Goal: Contribute content: Contribute content

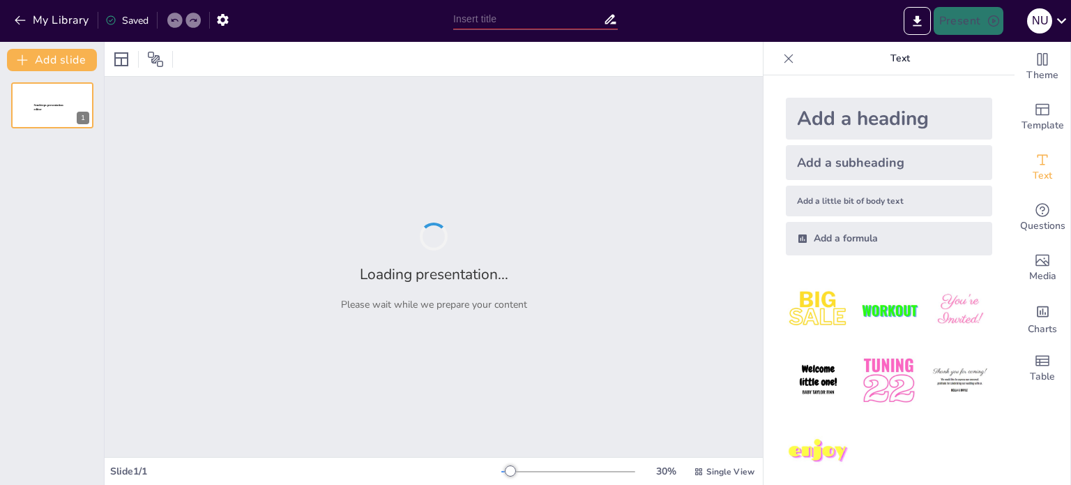
type input "Importancia de la Norma ISO 31000 en la Gestión de Riesgos Organizacionales"
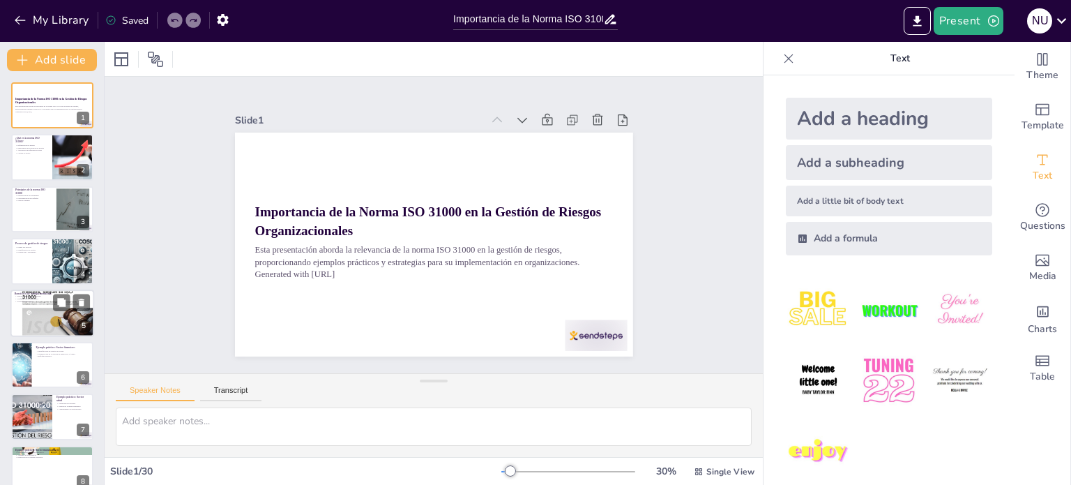
checkbox input "true"
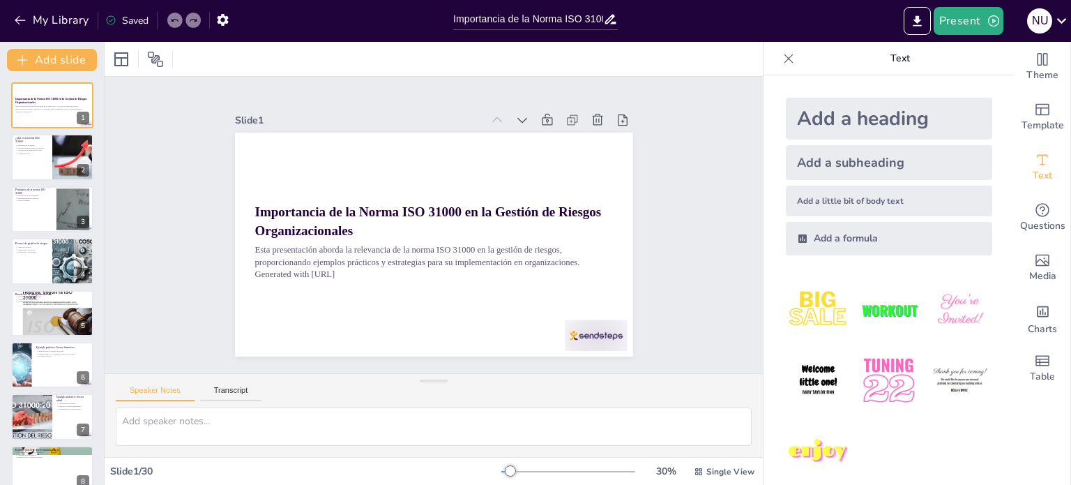
checkbox input "true"
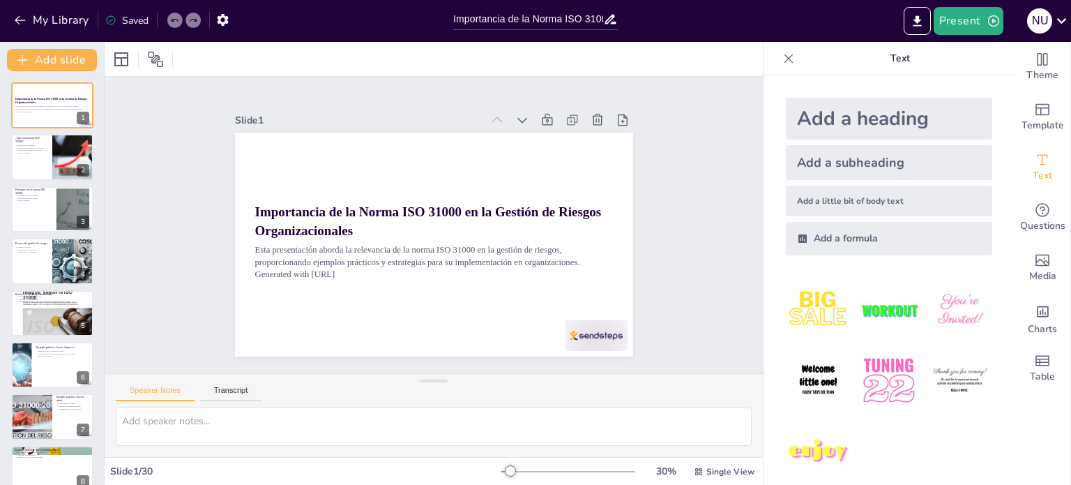
checkbox input "true"
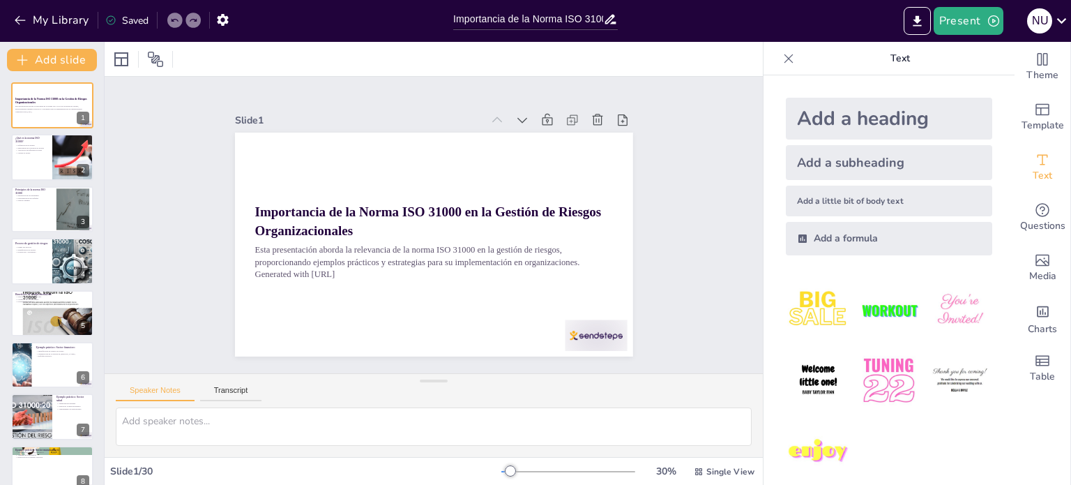
checkbox input "true"
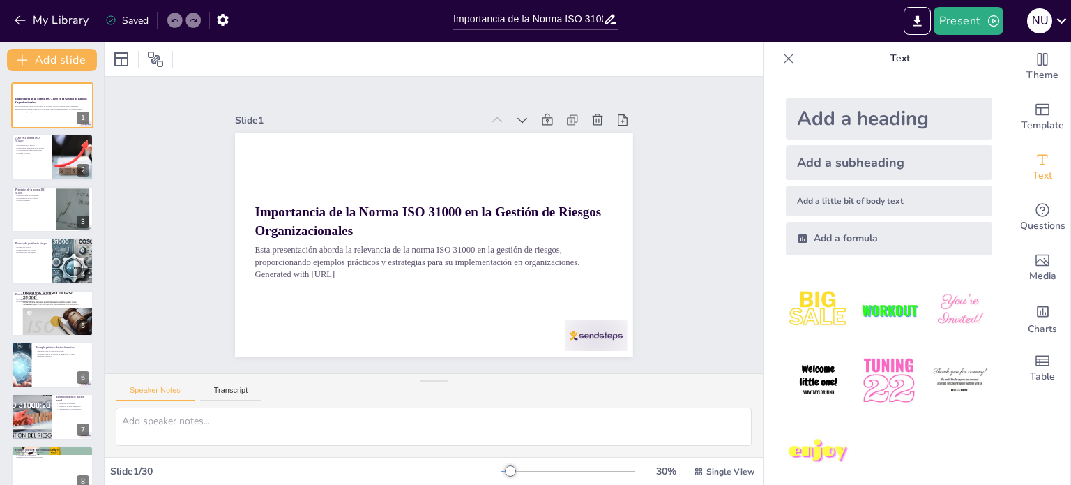
checkbox input "true"
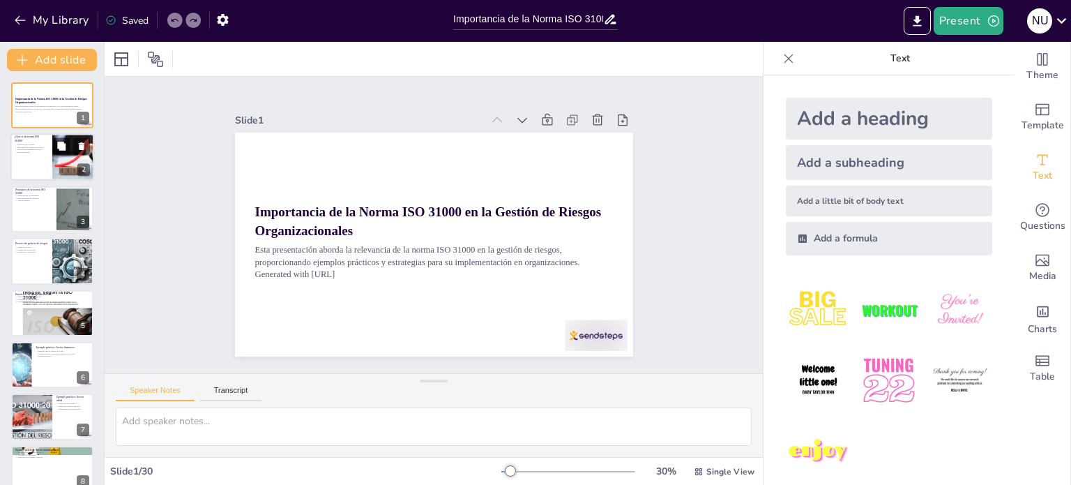
checkbox input "true"
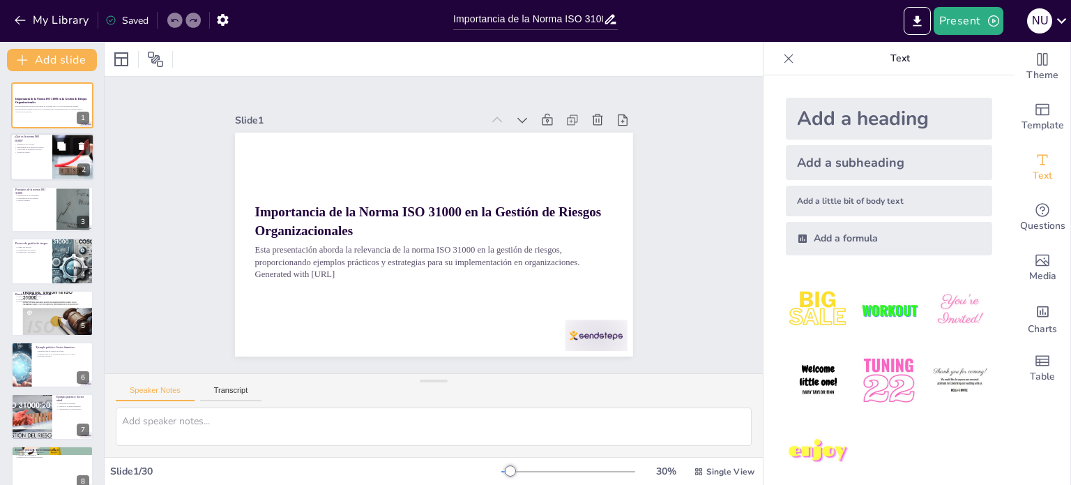
checkbox input "true"
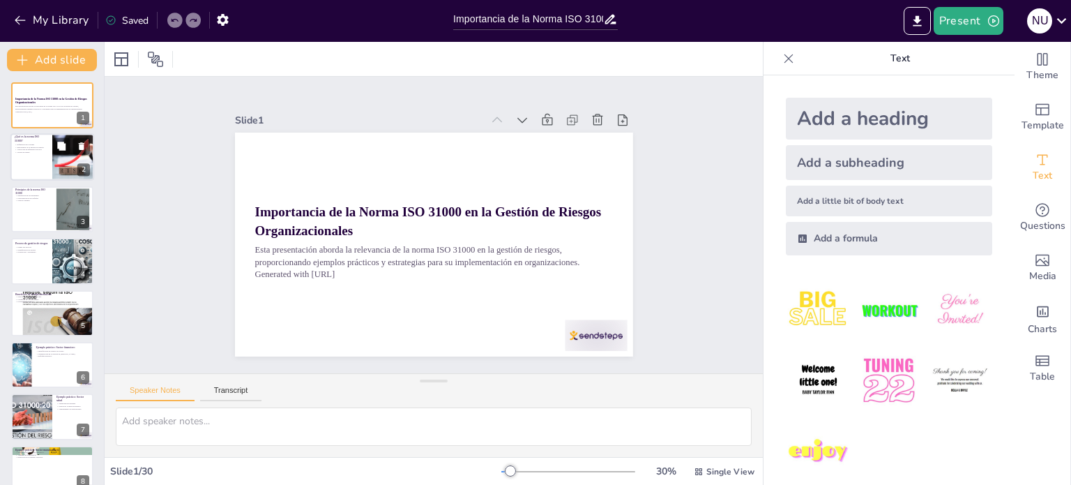
checkbox input "true"
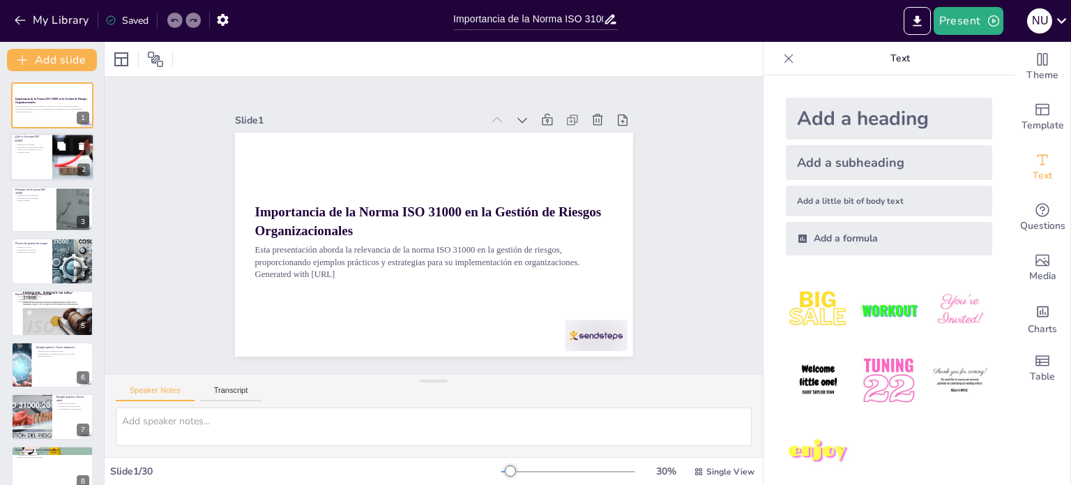
checkbox input "true"
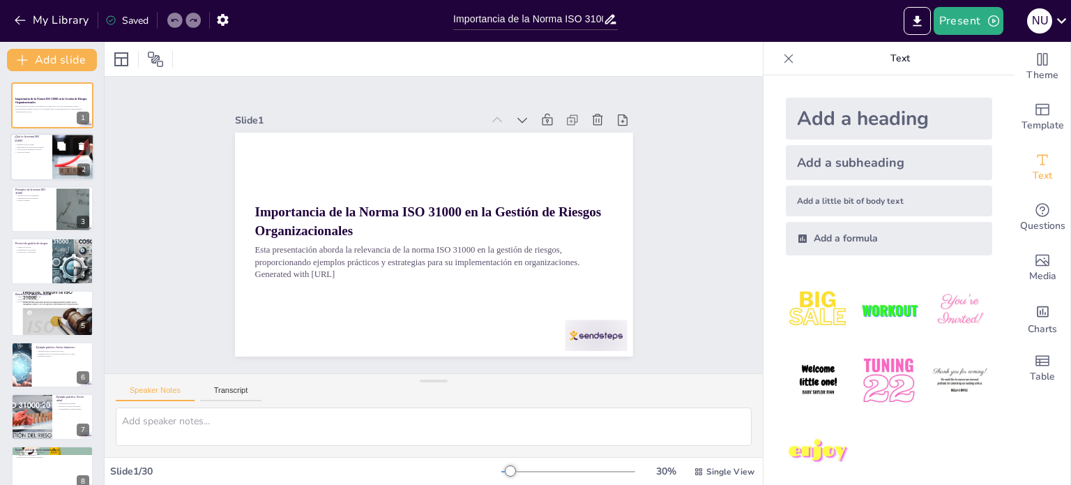
checkbox input "true"
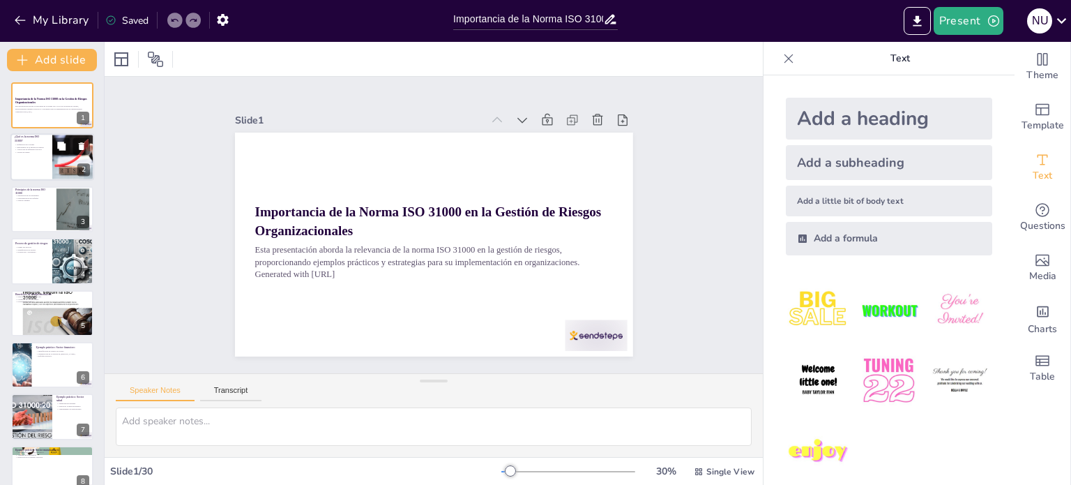
checkbox input "true"
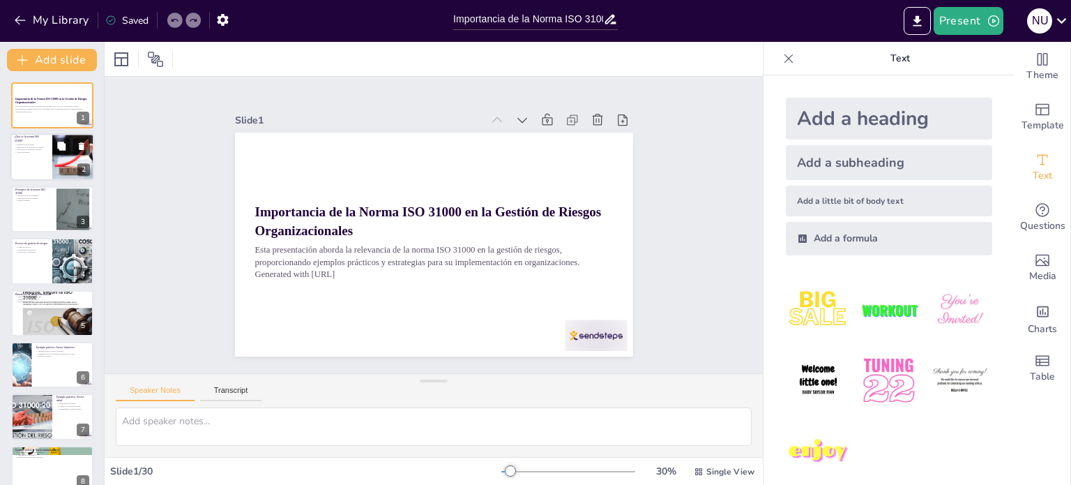
click at [40, 160] on div at bounding box center [52, 157] width 84 height 47
type textarea "La norma ISO 31000 es un estándar internacional que establece principios claros…"
checkbox input "true"
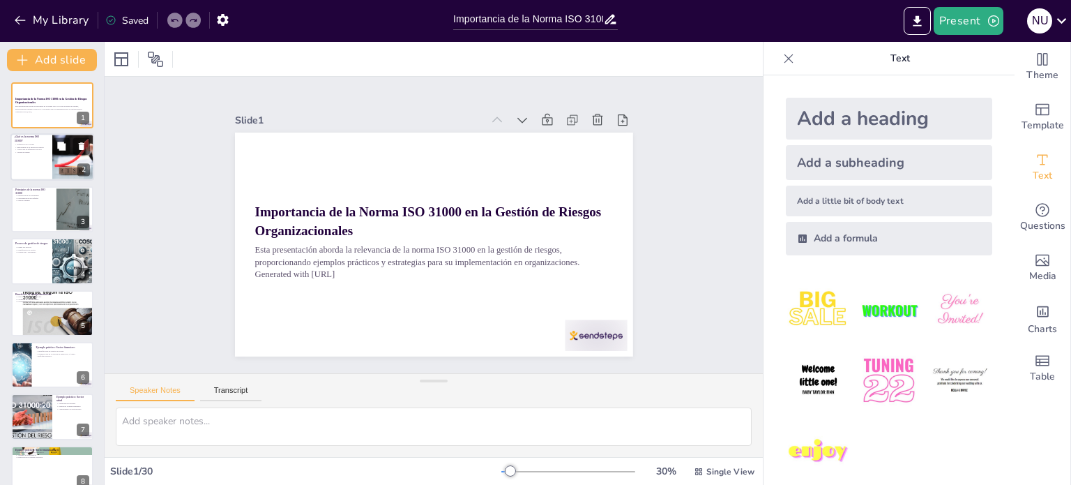
checkbox input "true"
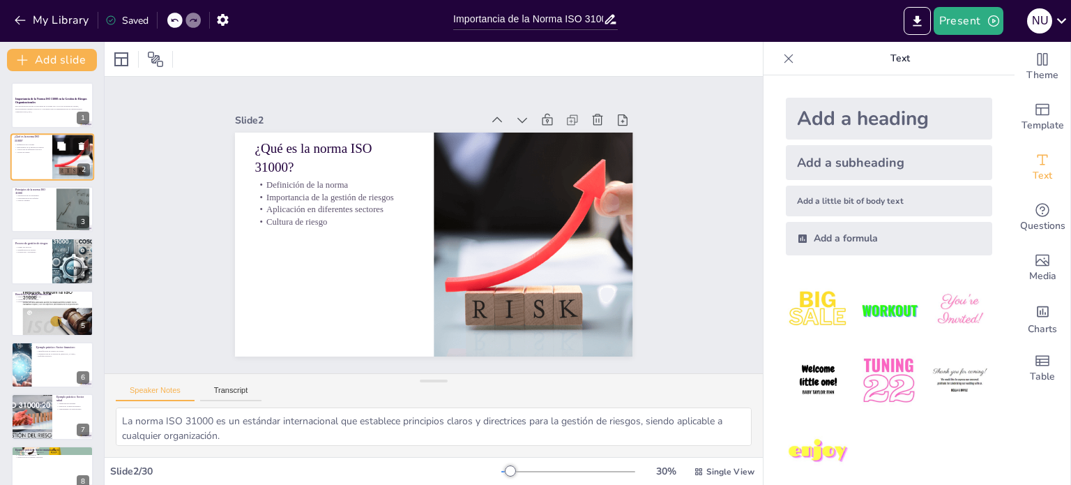
type textarea "La gestión de riesgos debe estar integrada en la estructura de gobernanza de la…"
checkbox input "true"
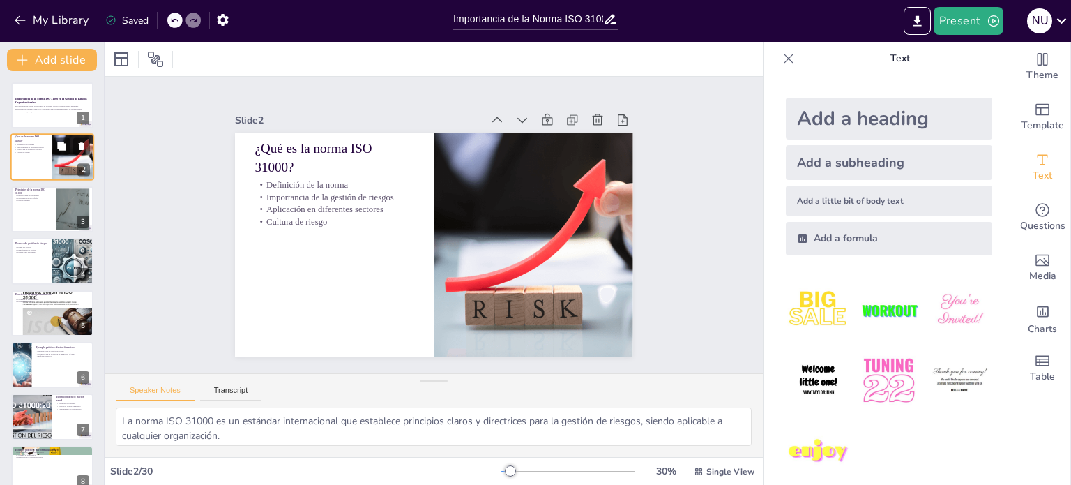
checkbox input "true"
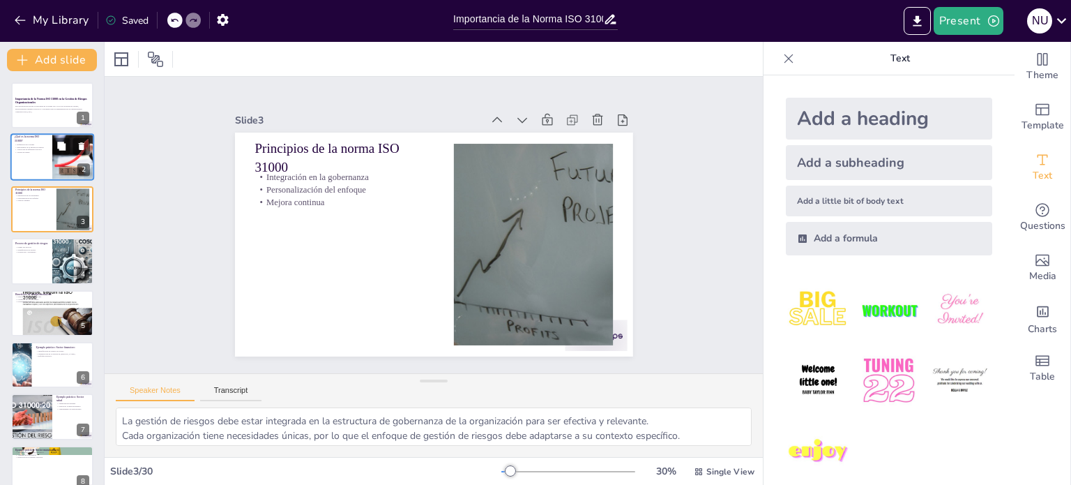
checkbox input "true"
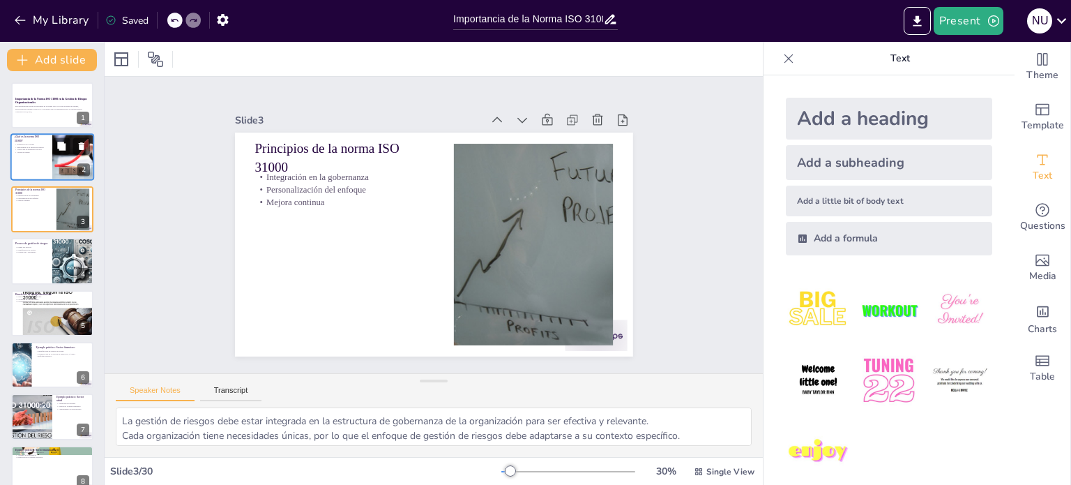
type textarea "El proceso de gestión de riesgos incluye identificación, evaluación, tratamient…"
checkbox input "true"
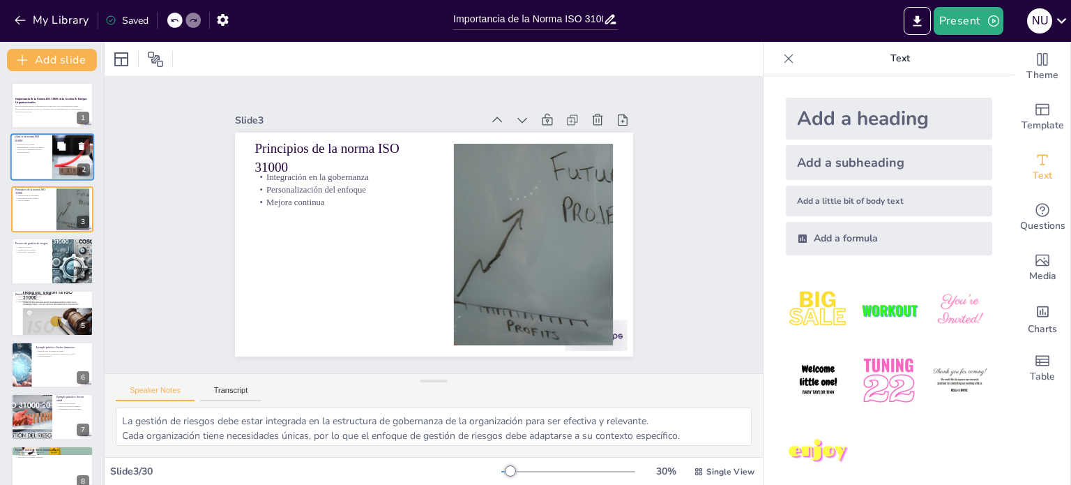
checkbox input "true"
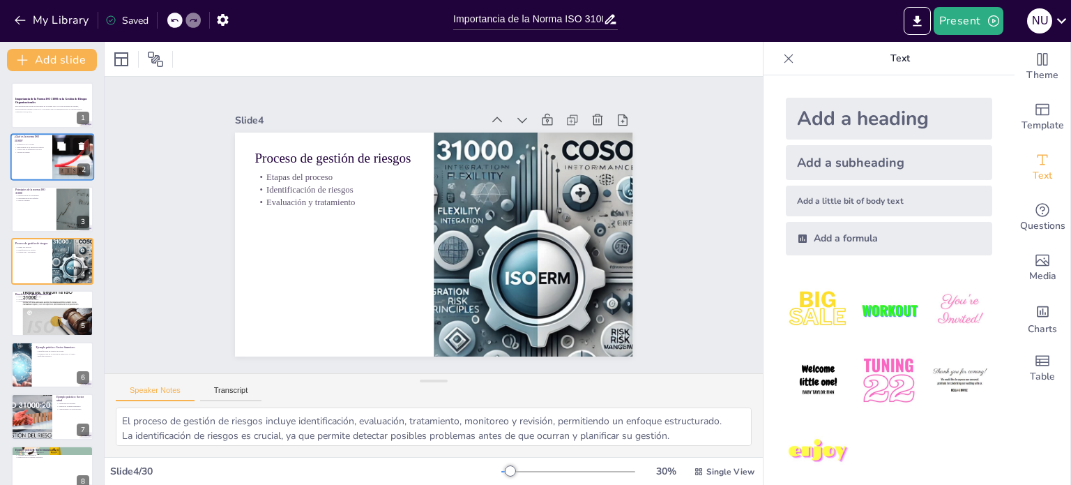
checkbox input "true"
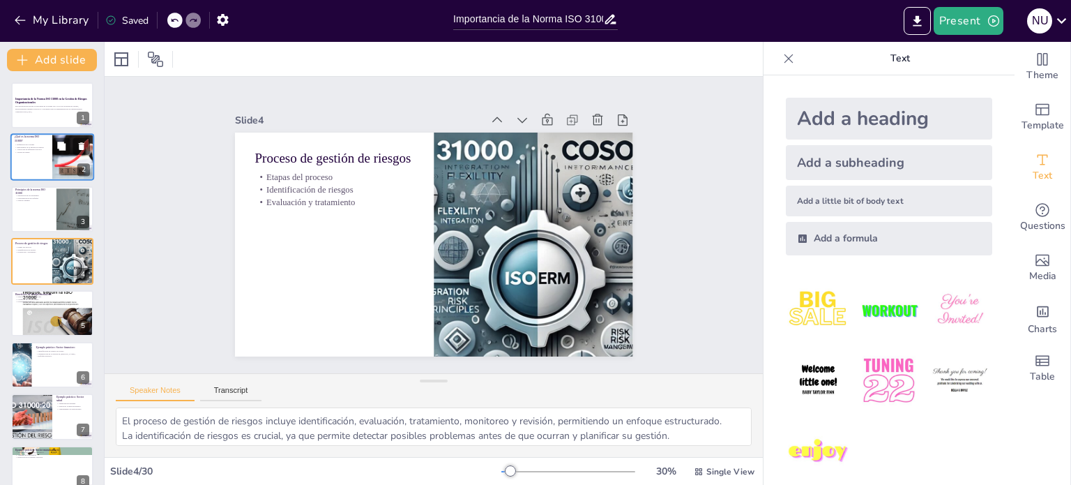
type textarea "La implementación de la norma ISO 31000 proporciona un marco que mejora la toma…"
checkbox input "true"
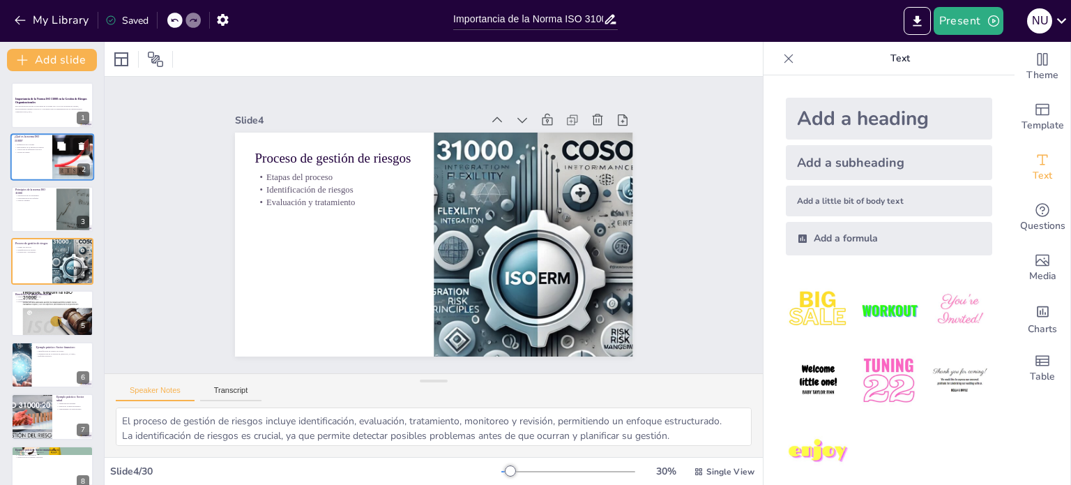
checkbox input "true"
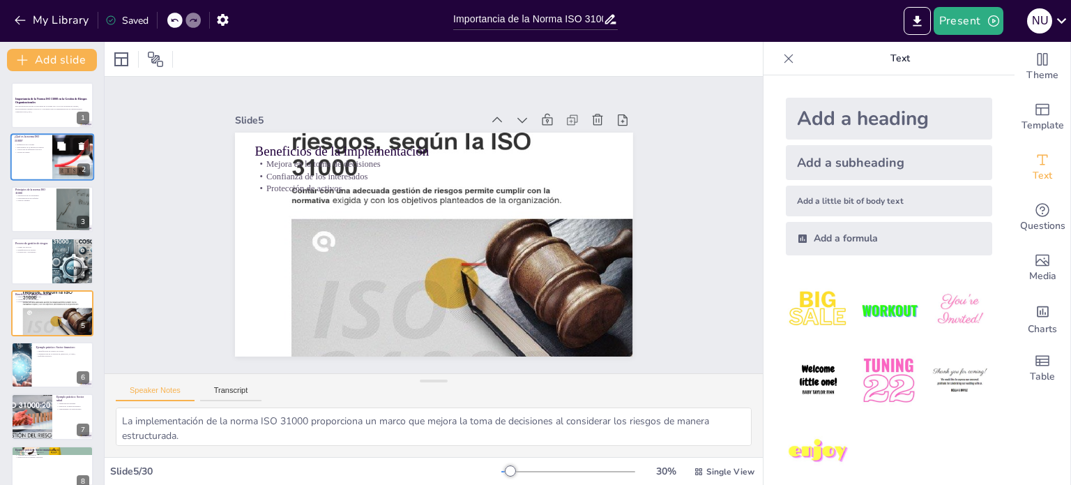
checkbox input "true"
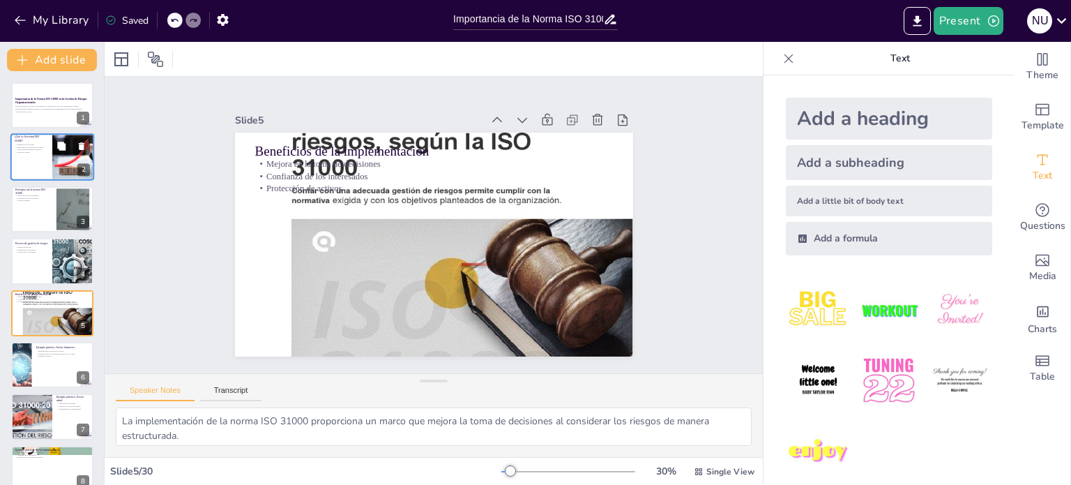
type textarea "La norma ISO 31000 permite identificar riesgos de crédito, lo que es esencial p…"
checkbox input "true"
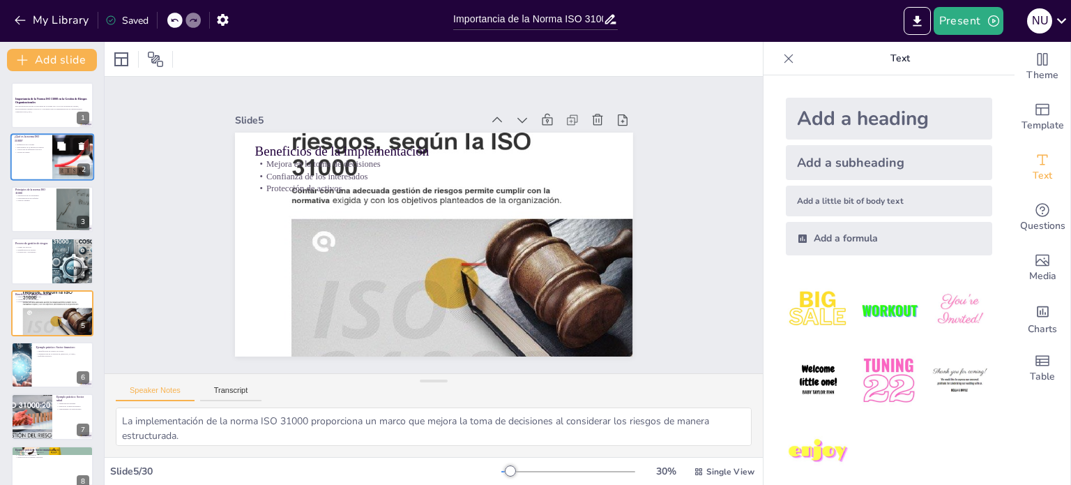
checkbox input "true"
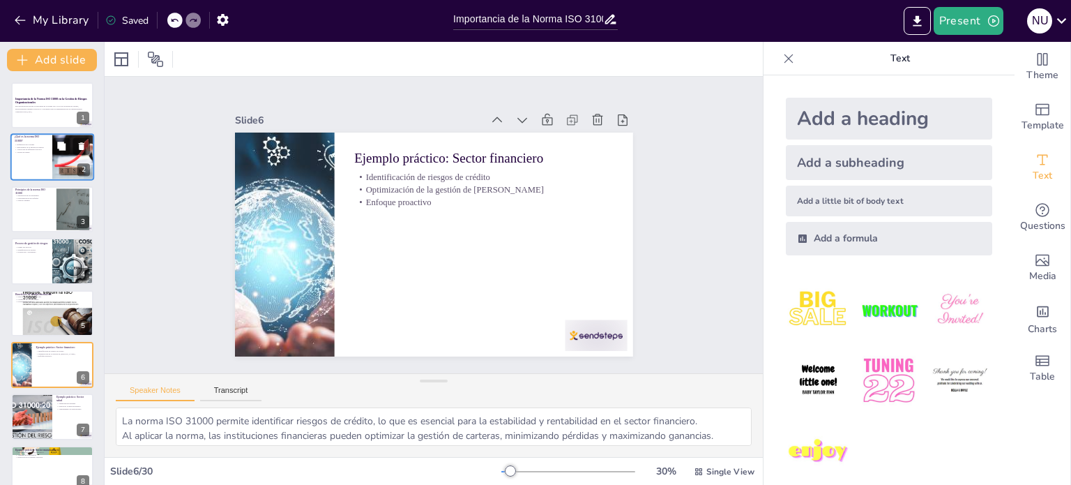
checkbox input "true"
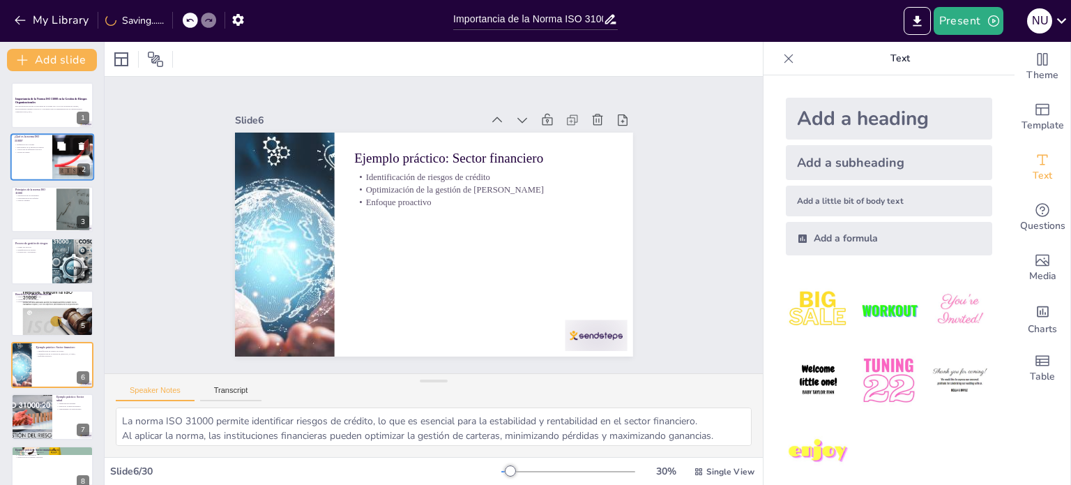
type textarea "La norma ayuda a gestionar riesgos relacionados con la seguridad del paciente, …"
checkbox input "true"
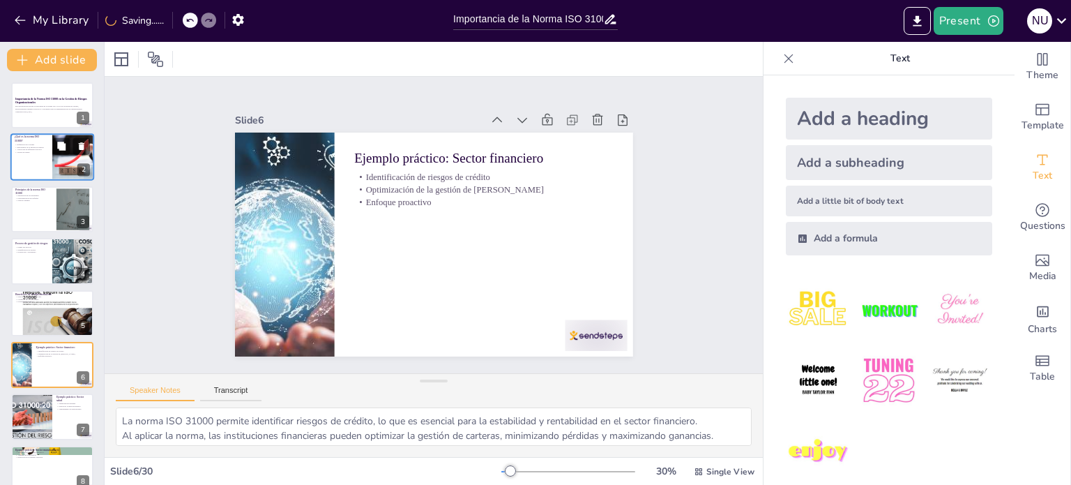
checkbox input "true"
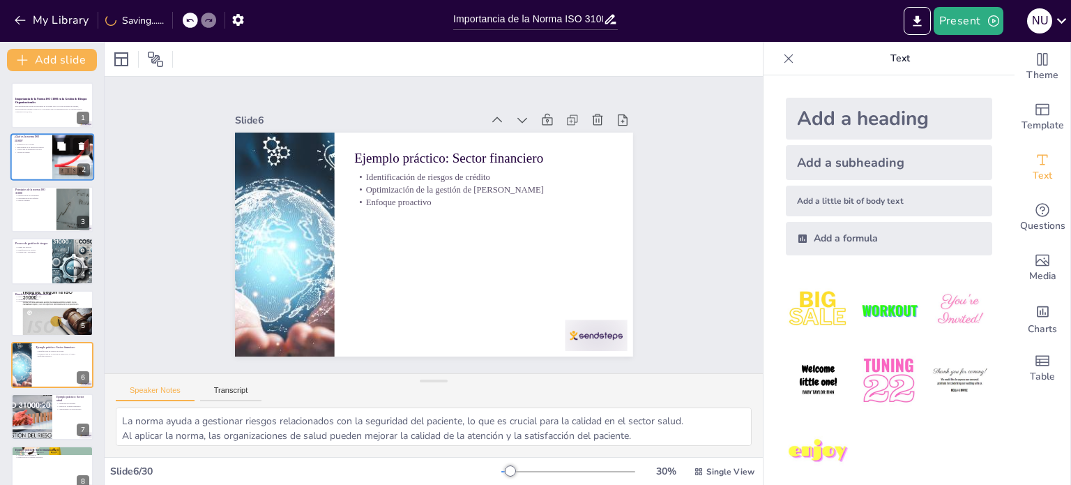
checkbox input "true"
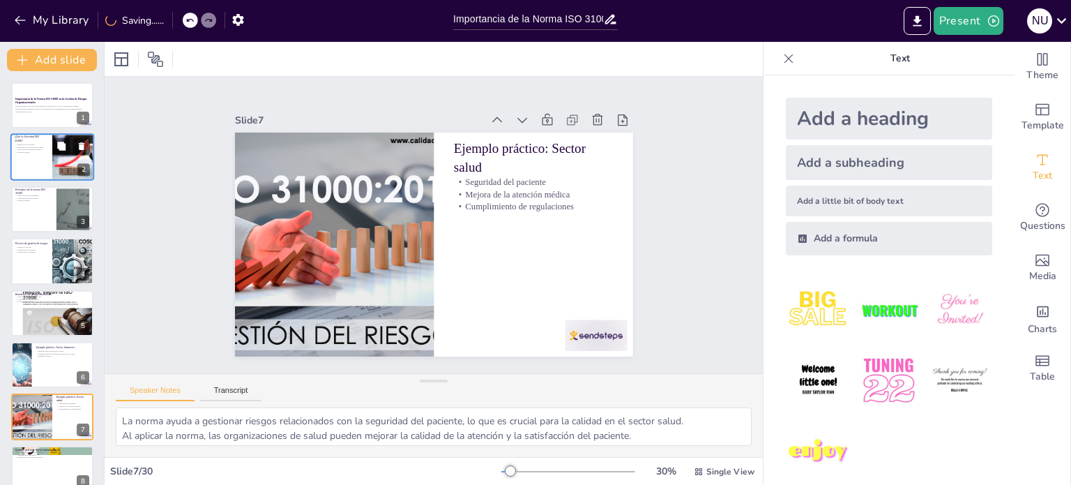
type textarea "La norma permite identificar riesgos operativos, lo que es esencial para la efi…"
checkbox input "true"
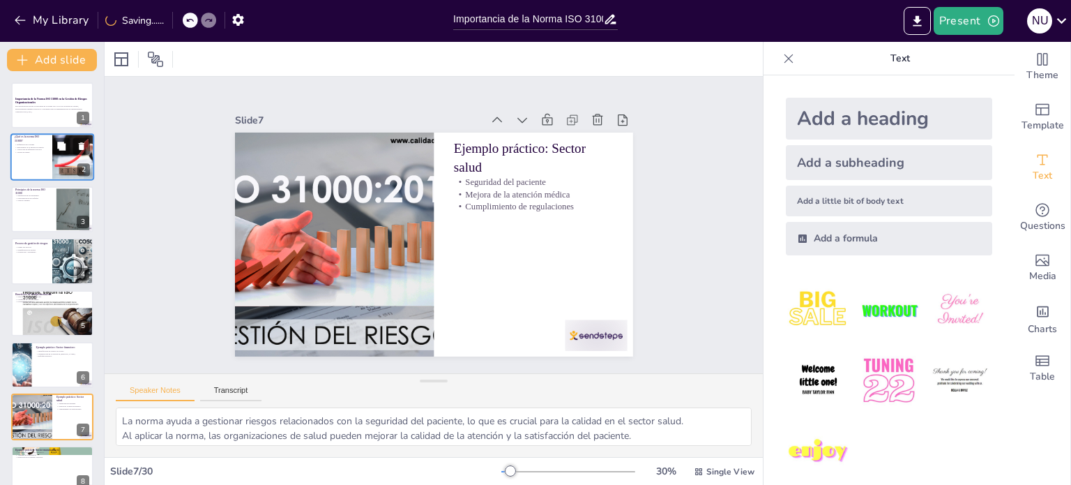
checkbox input "true"
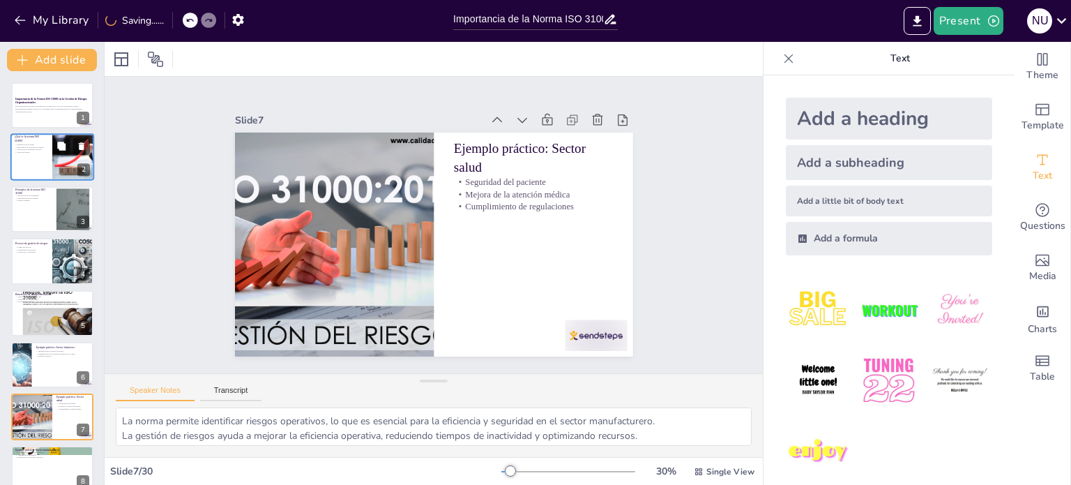
checkbox input "true"
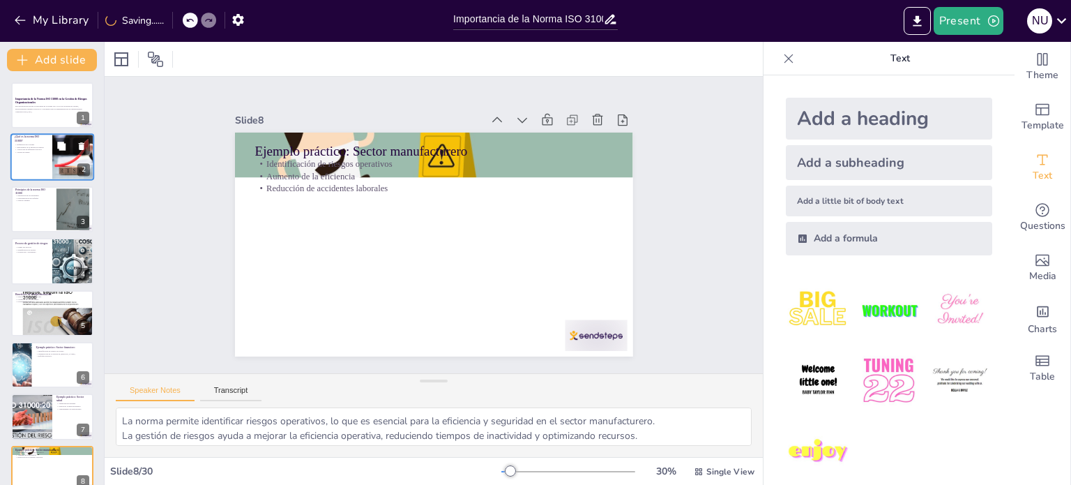
type textarea "La norma ISO 31000 es fundamental para identificar y gestionar riesgos de ciber…"
checkbox input "true"
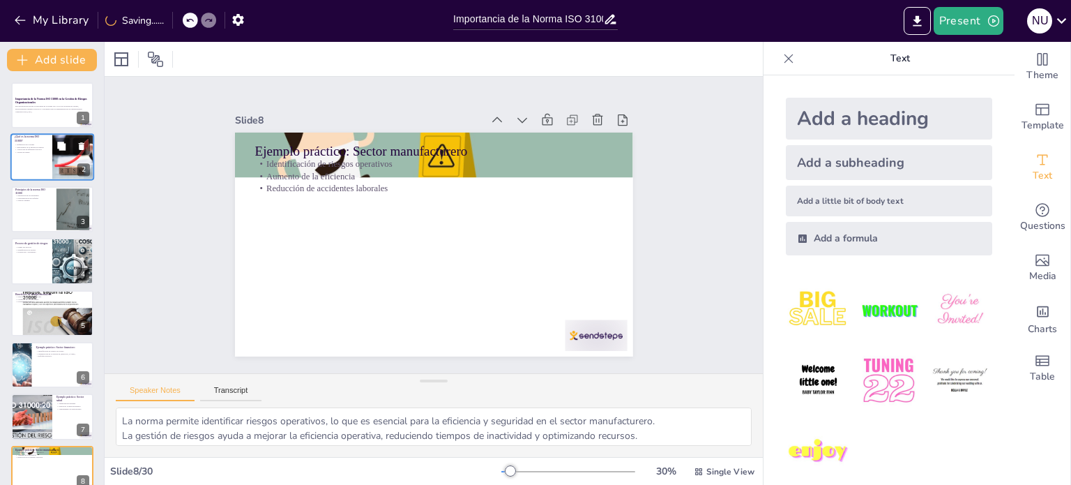
checkbox input "true"
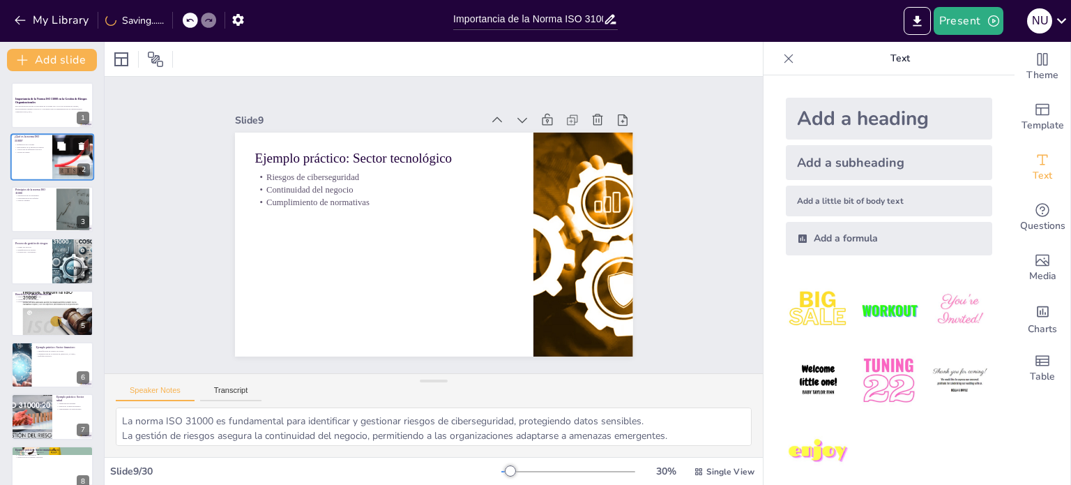
checkbox input "true"
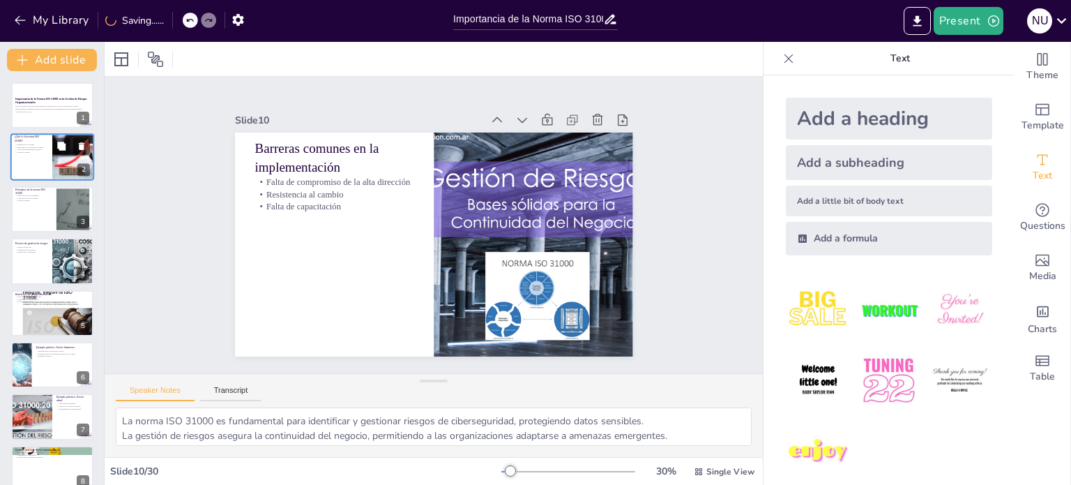
type textarea "La falta de apoyo de la alta dirección es una barrera crítica que puede limitar…"
checkbox input "true"
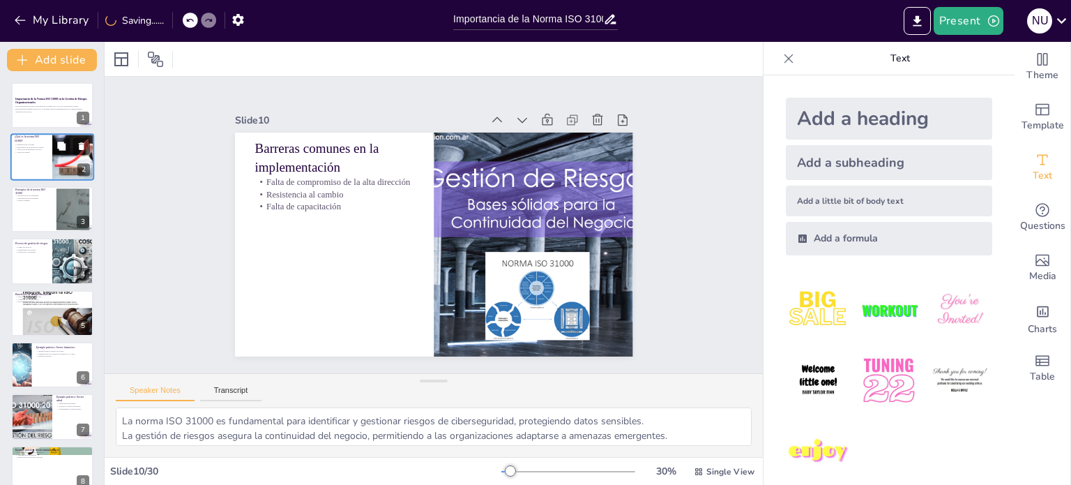
checkbox input "true"
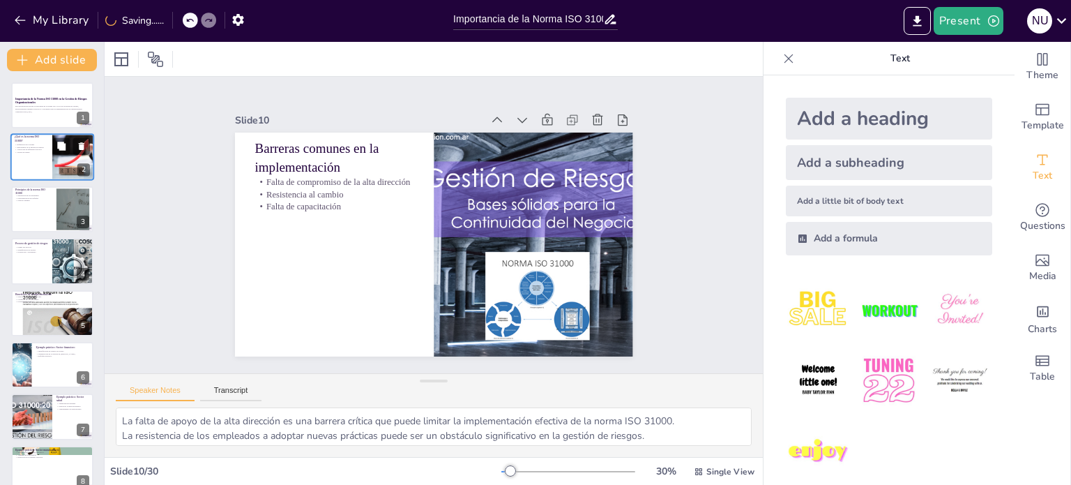
checkbox input "true"
type textarea "Promover una cultura de gestión de riesgos es esencial para facilitar la implem…"
checkbox input "true"
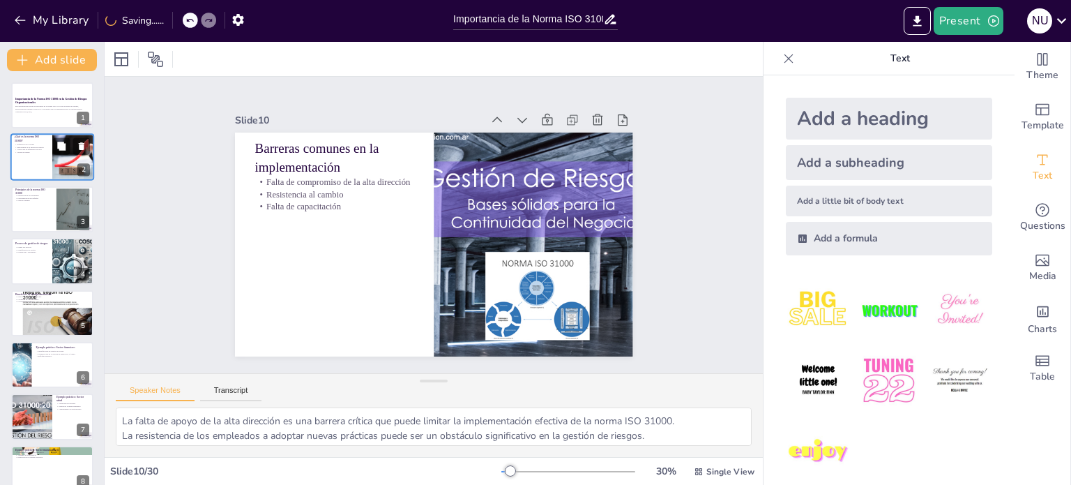
checkbox input "true"
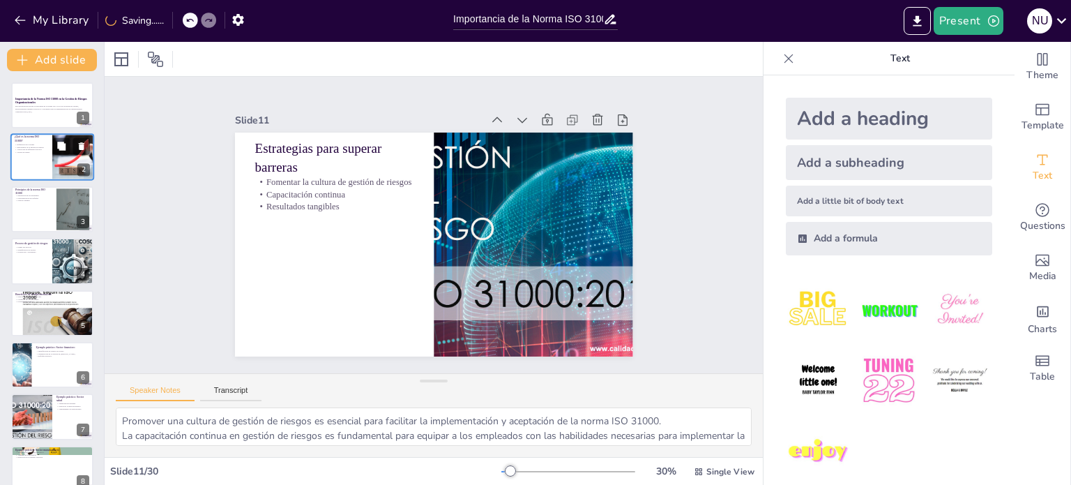
type textarea "Las organizaciones que implementan la norma ISO 31000 reportan mejoras signific…"
checkbox input "true"
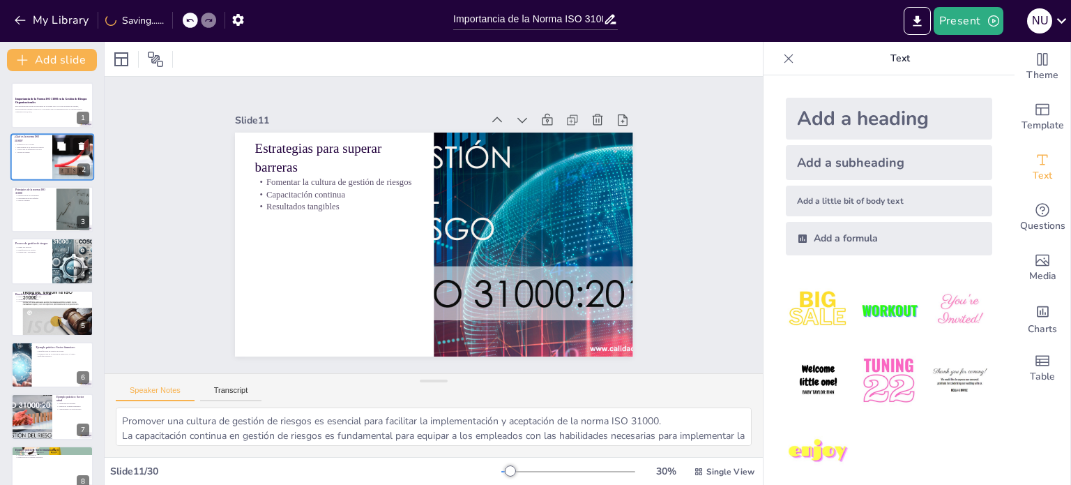
checkbox input "true"
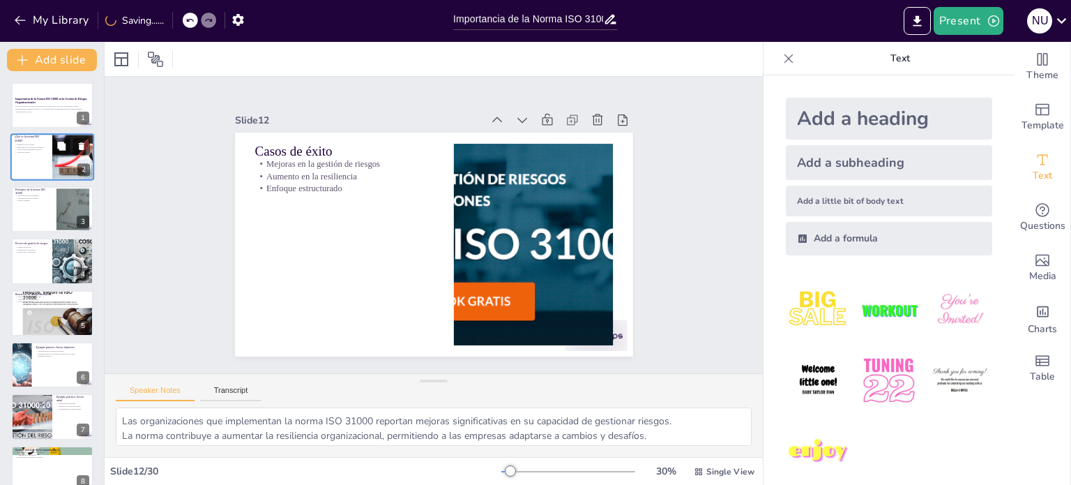
type textarea "La norma permite integrar la gestión de riesgos en la estrategia general de la …"
checkbox input "true"
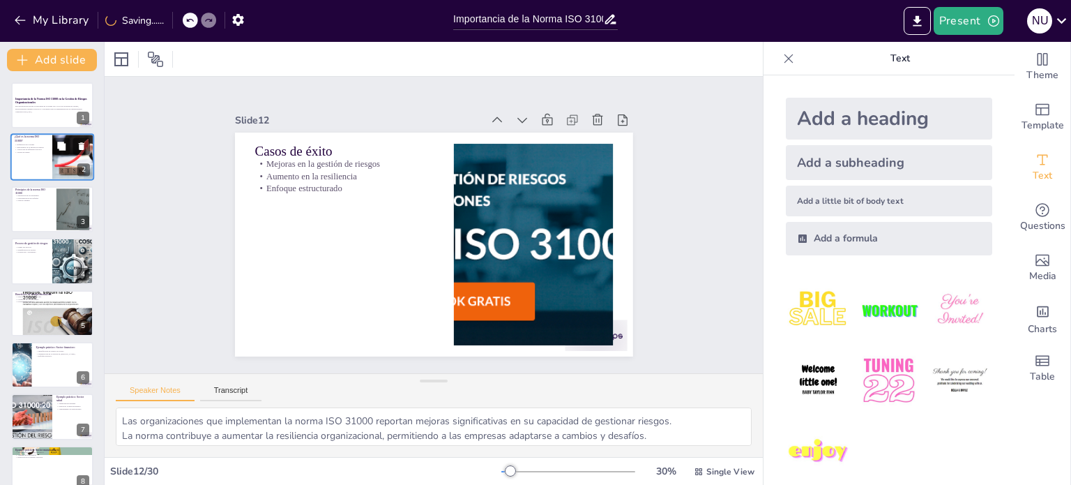
checkbox input "true"
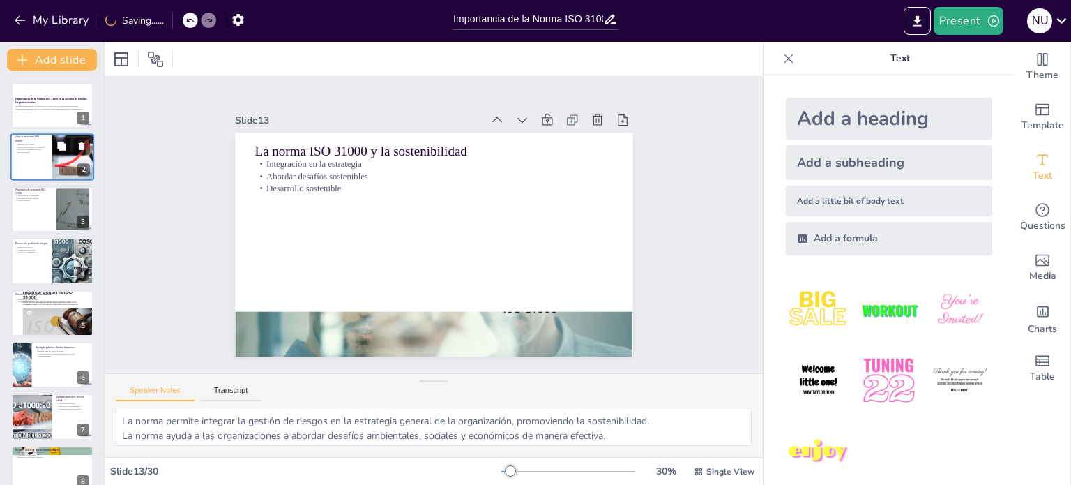
type textarea "La digitalización es una tendencia clave en la gestión de riesgos, permitiendo …"
checkbox input "true"
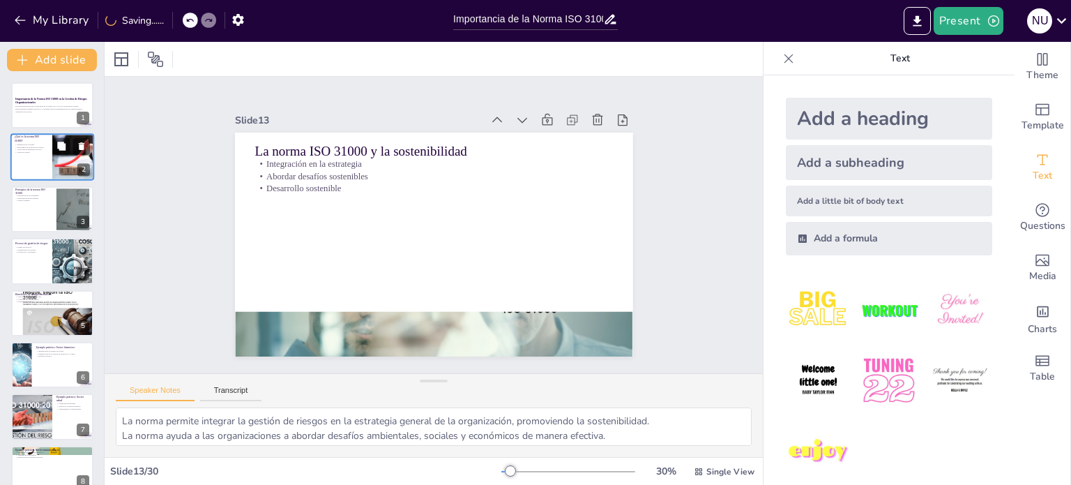
checkbox input "true"
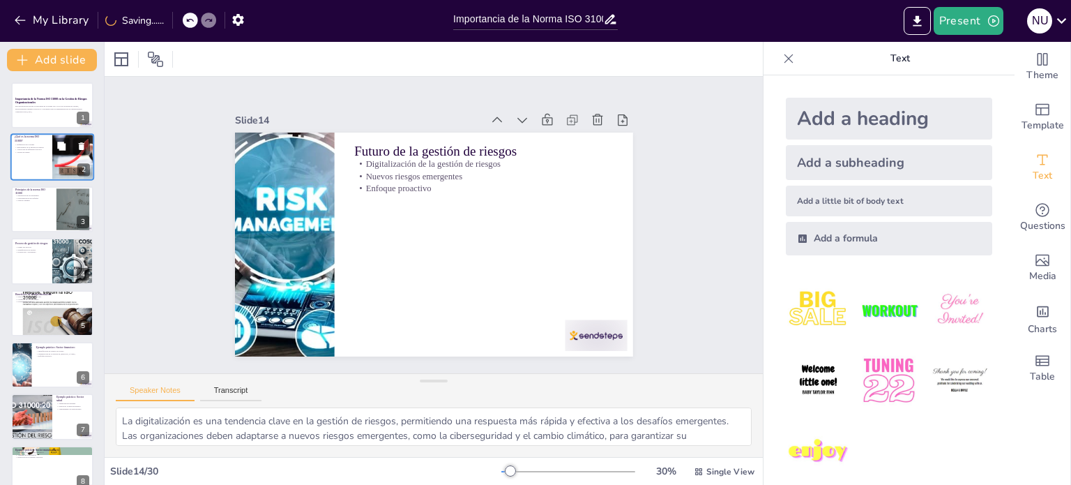
checkbox input "true"
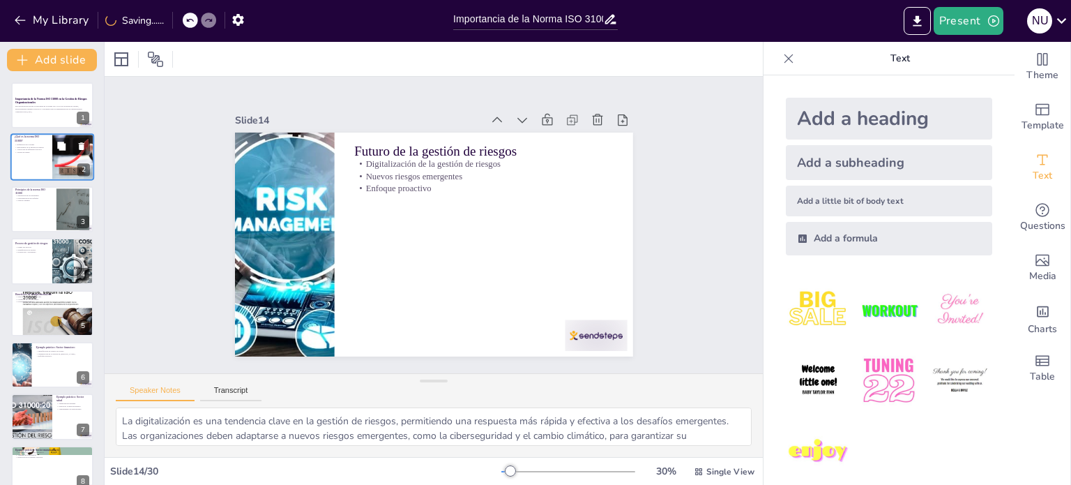
type textarea "La norma ISO 31000 es crucial para la gestión de riesgos, proporcionando un mar…"
checkbox input "true"
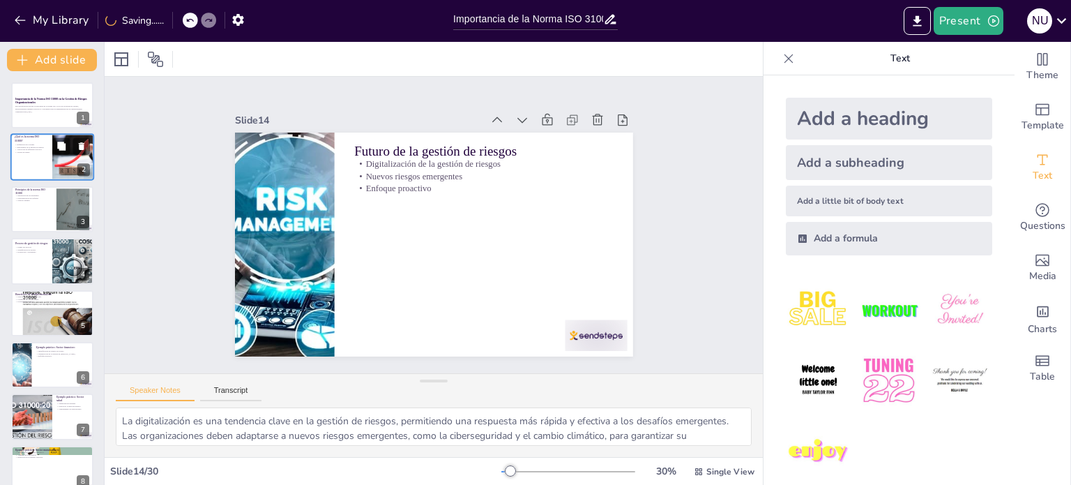
checkbox input "true"
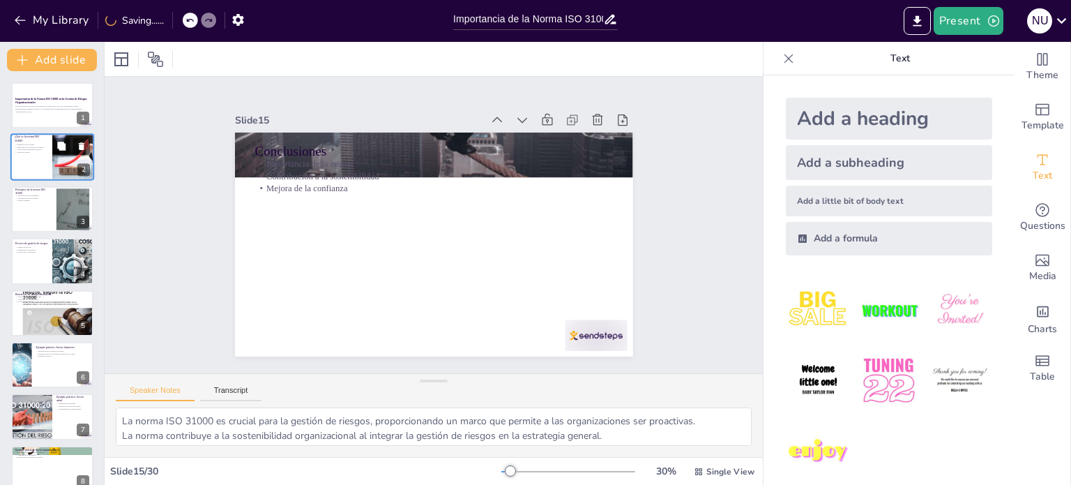
checkbox input "true"
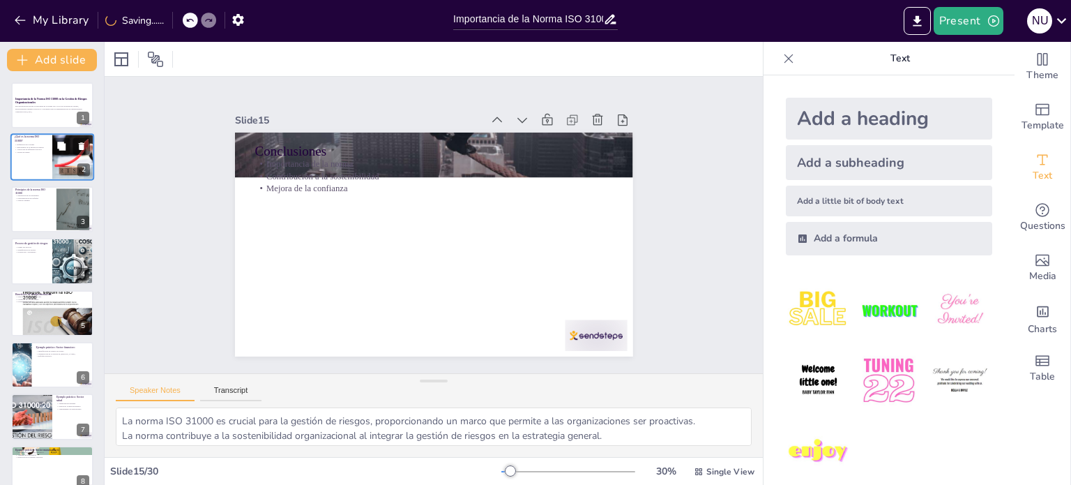
type textarea "Es fundamental consultar la norma ISO 31000 para comprender completamente sus p…"
checkbox input "true"
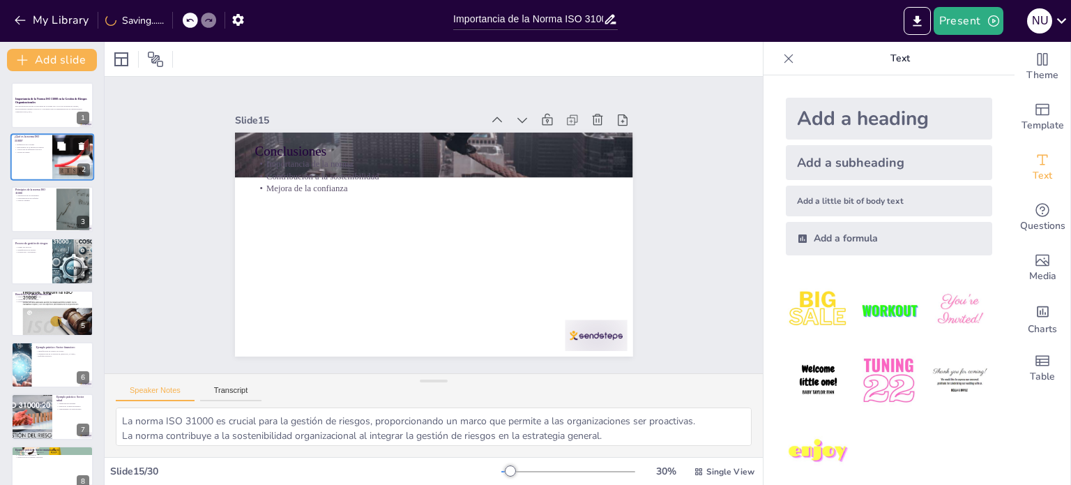
checkbox input "true"
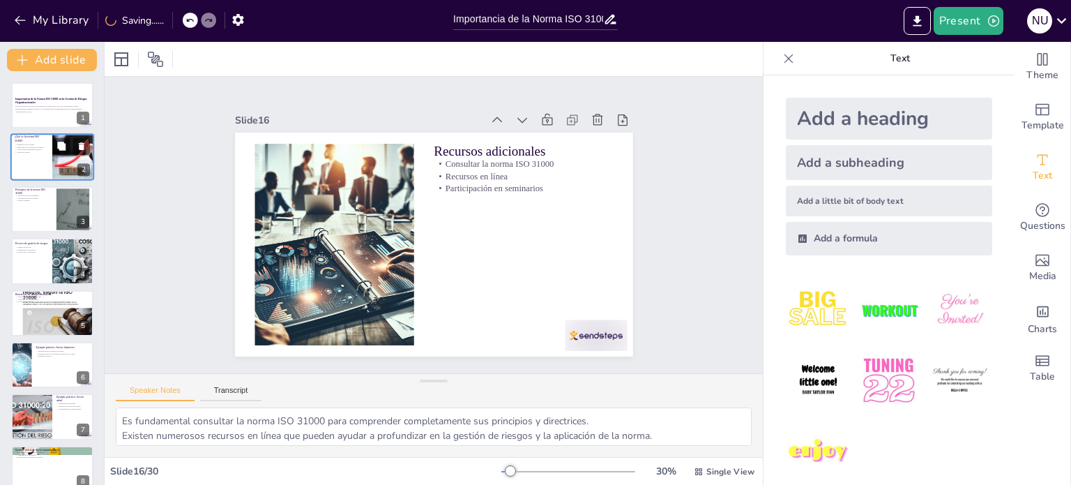
type textarea "Este es un momento importante para abordar cualquier pregunta o duda que los pa…"
checkbox input "true"
